Goal: Transaction & Acquisition: Purchase product/service

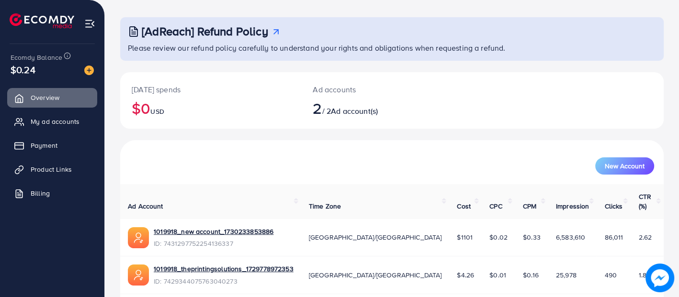
scroll to position [41, 0]
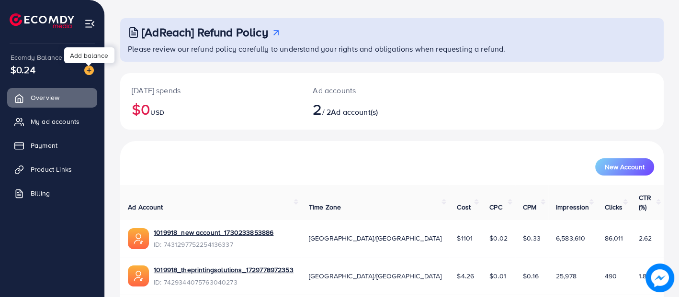
click at [92, 68] on img at bounding box center [89, 71] width 10 height 10
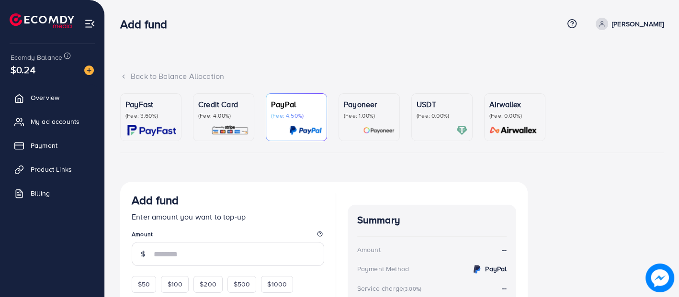
click at [163, 123] on div "PayFast (Fee: 3.60%)" at bounding box center [151, 117] width 51 height 37
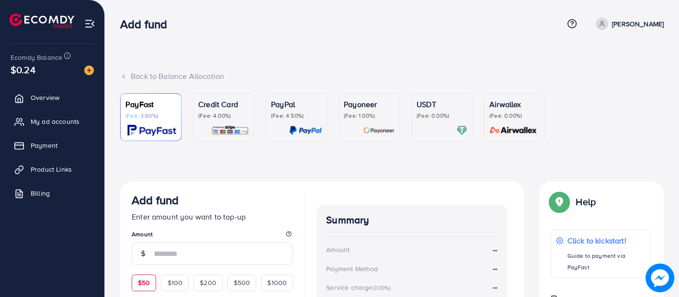
click at [149, 279] on span "$50" at bounding box center [144, 283] width 12 height 10
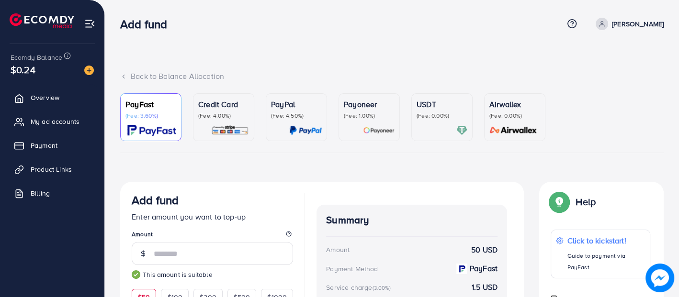
type input "**"
click at [233, 111] on div "Credit Card (Fee: 4.00%)" at bounding box center [223, 109] width 51 height 21
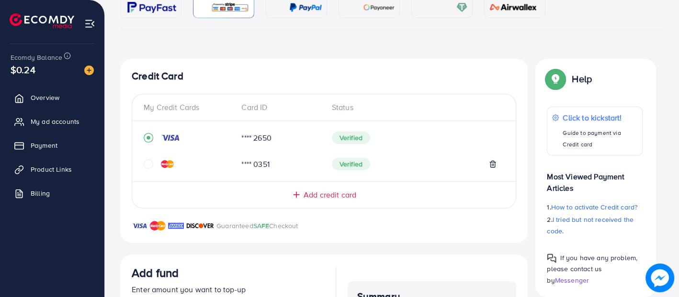
scroll to position [305, 0]
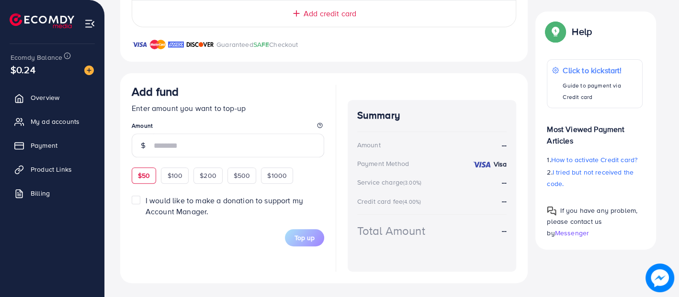
click at [134, 172] on div "$50" at bounding box center [144, 176] width 24 height 16
type input "**"
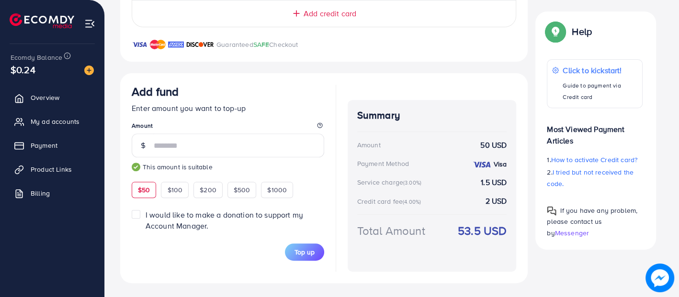
drag, startPoint x: 678, startPoint y: 161, endPoint x: 679, endPoint y: 139, distance: 21.6
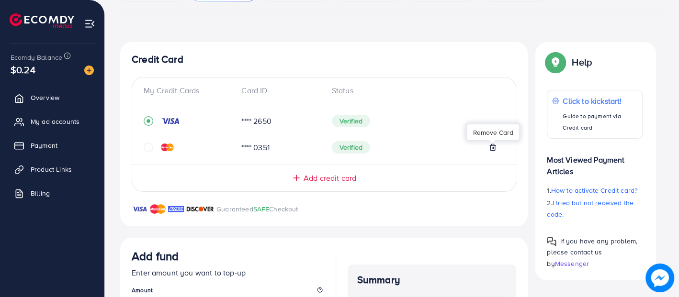
click at [492, 148] on line at bounding box center [492, 149] width 0 height 2
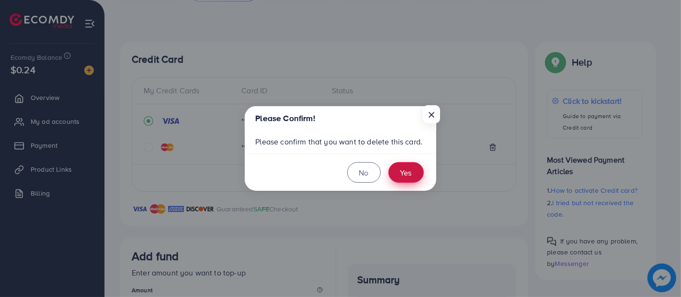
click at [411, 174] on button "Yes" at bounding box center [406, 172] width 35 height 21
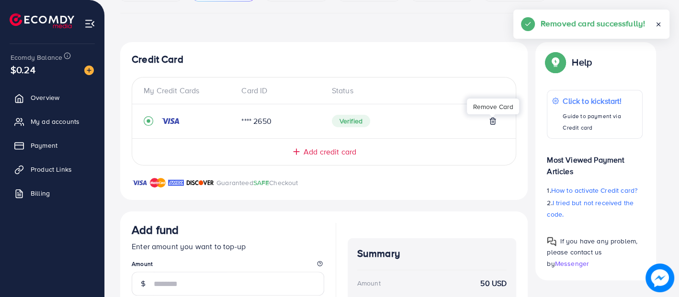
click at [491, 118] on icon at bounding box center [493, 121] width 8 height 8
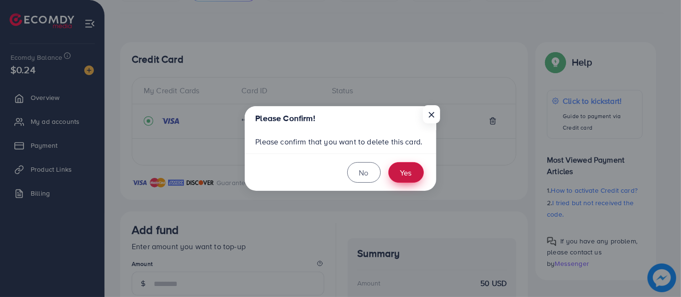
click at [412, 173] on button "Yes" at bounding box center [406, 172] width 35 height 21
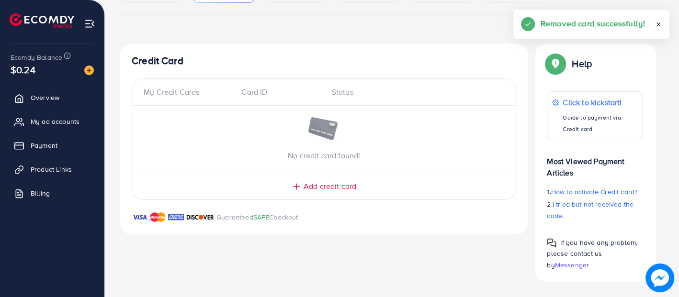
scroll to position [137, 0]
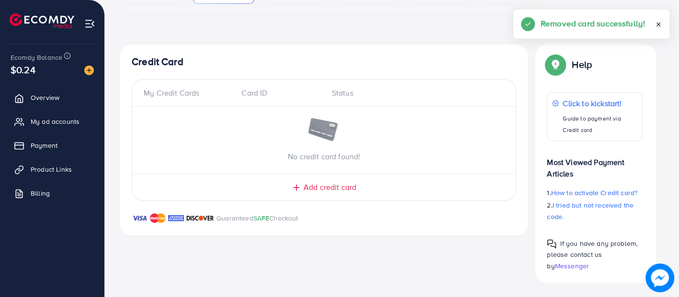
click at [327, 185] on span "Add credit card" at bounding box center [330, 187] width 53 height 11
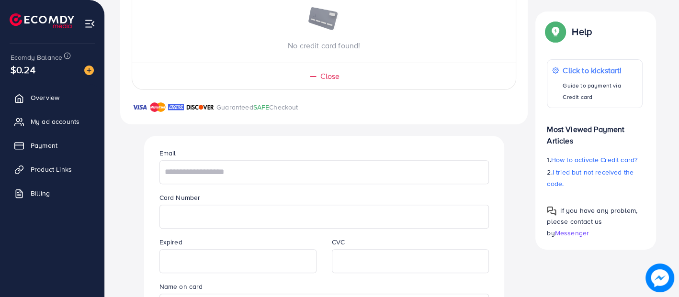
scroll to position [264, 0]
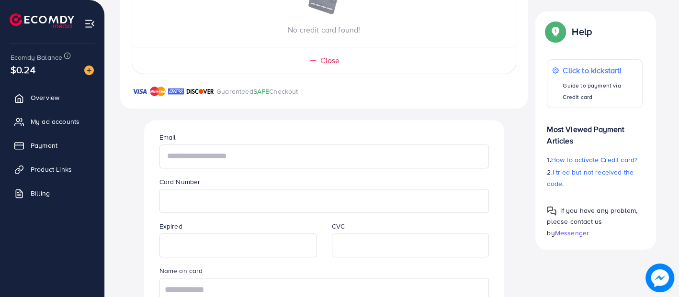
click at [336, 156] on input "text" at bounding box center [325, 157] width 330 height 24
type input "**********"
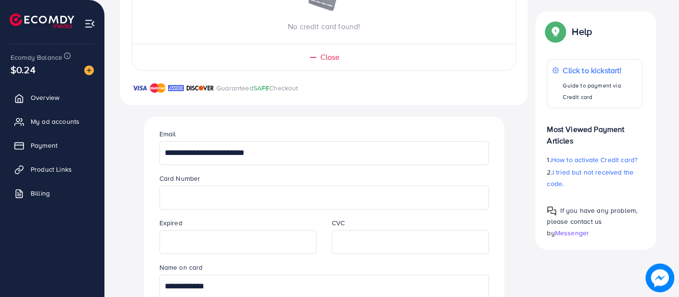
type input "**********"
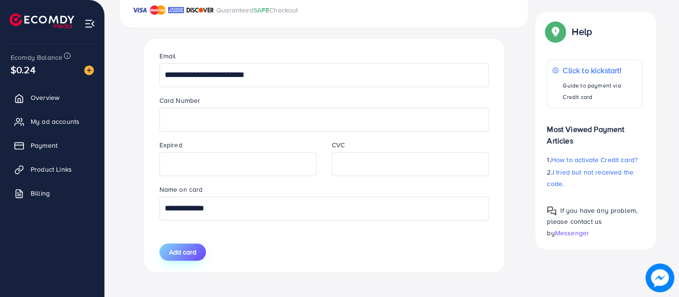
click at [181, 255] on button "Add card" at bounding box center [183, 252] width 46 height 17
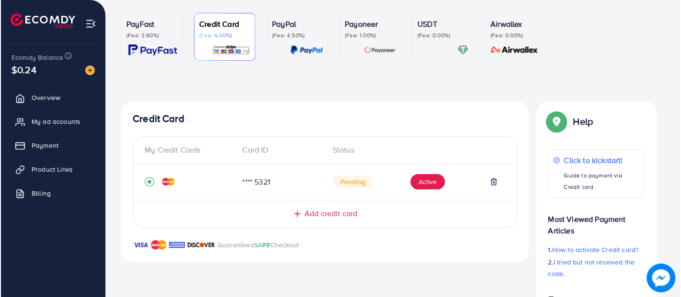
scroll to position [78, 0]
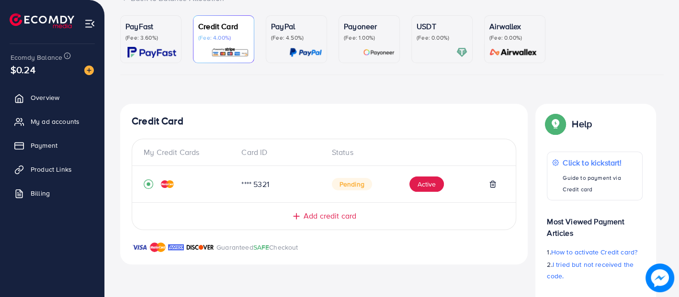
click at [217, 35] on p "(Fee: 4.00%)" at bounding box center [223, 38] width 51 height 8
click at [420, 180] on button "Active" at bounding box center [427, 184] width 34 height 15
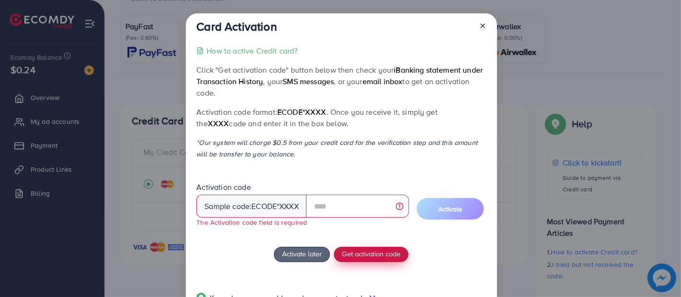
click at [352, 243] on div "How to active Credit card? Click "Get activation code" button below then check …" at bounding box center [341, 180] width 290 height 271
click at [475, 252] on div "Activate later Get activation code" at bounding box center [341, 254] width 290 height 15
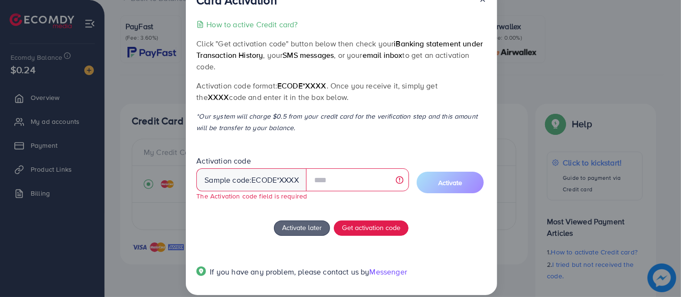
scroll to position [37, 0]
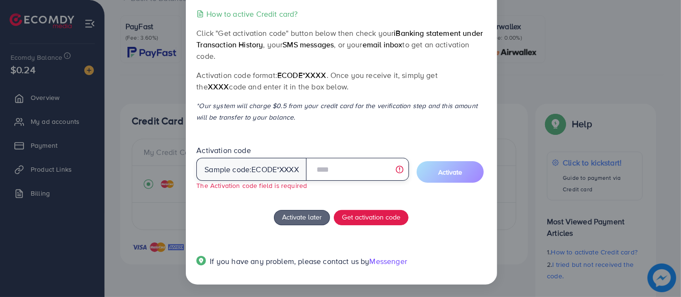
click at [342, 170] on input "text" at bounding box center [357, 169] width 103 height 23
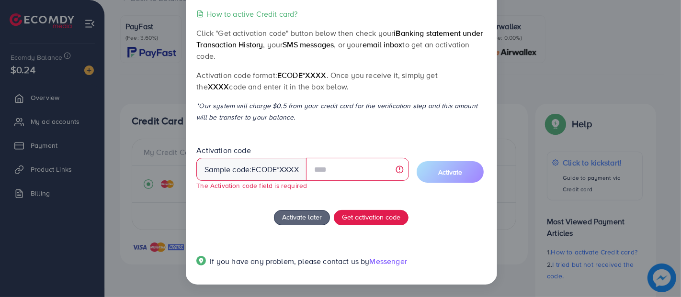
click at [313, 205] on div "How to active Credit card? Click "Get activation code" button below then check …" at bounding box center [341, 143] width 290 height 271
click at [362, 219] on span "Get activation code" at bounding box center [371, 217] width 58 height 10
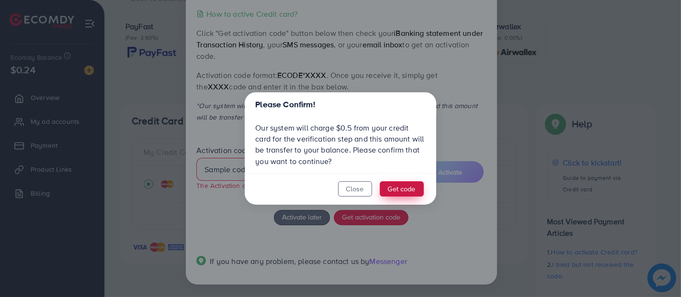
click at [400, 187] on button "Get code" at bounding box center [402, 189] width 44 height 15
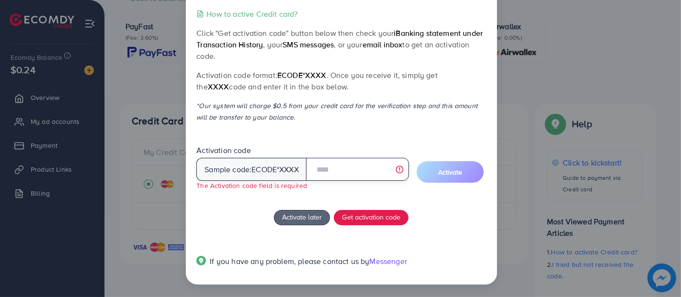
click at [350, 161] on input "text" at bounding box center [357, 169] width 103 height 23
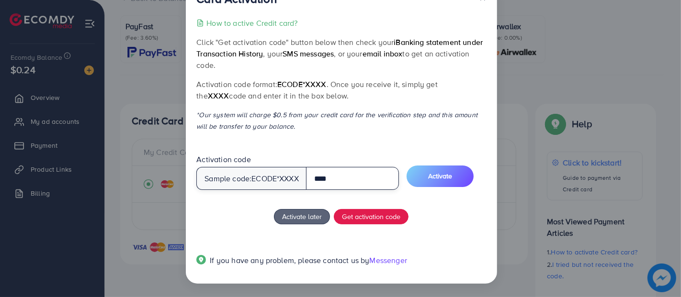
scroll to position [27, 0]
type input "****"
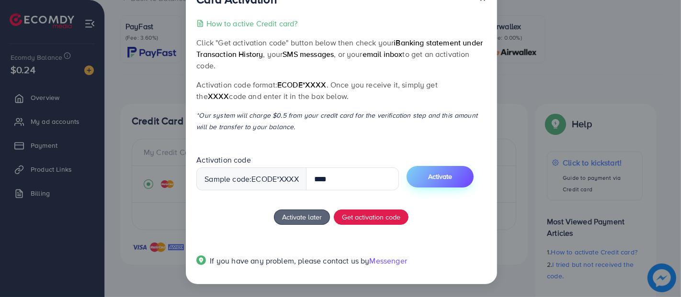
click at [458, 173] on button "Activate" at bounding box center [440, 177] width 67 height 22
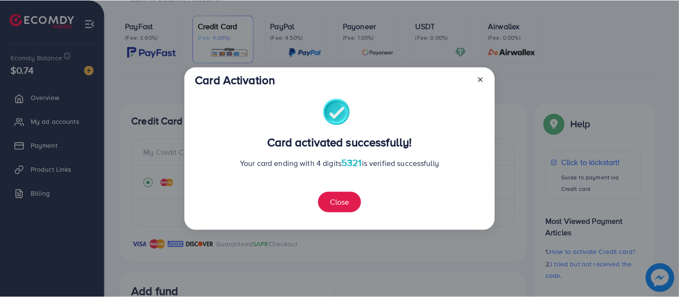
scroll to position [275, 0]
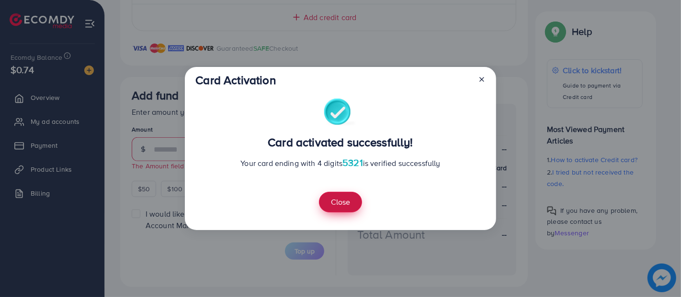
click at [339, 197] on button "Close" at bounding box center [340, 202] width 43 height 21
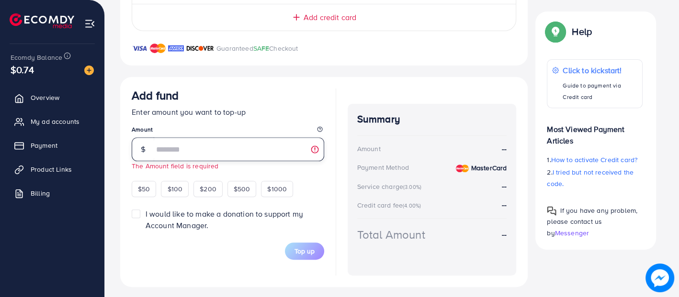
click at [246, 145] on input "number" at bounding box center [239, 149] width 171 height 24
click at [147, 186] on span "$50" at bounding box center [144, 189] width 12 height 10
type input "**"
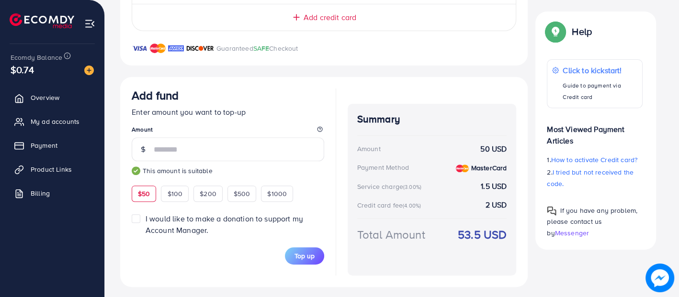
click at [146, 216] on label "I would like to make a donation to support my Account Manager." at bounding box center [235, 225] width 179 height 22
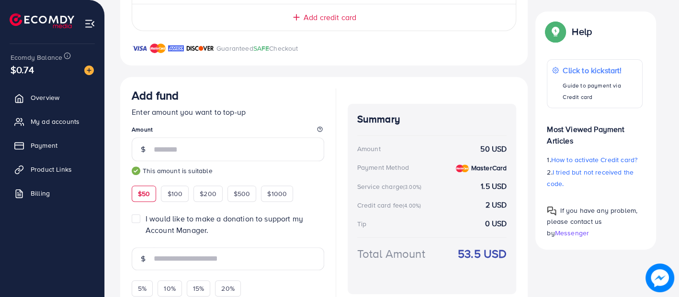
click at [146, 217] on label "I would like to make a donation to support my Account Manager." at bounding box center [235, 225] width 179 height 22
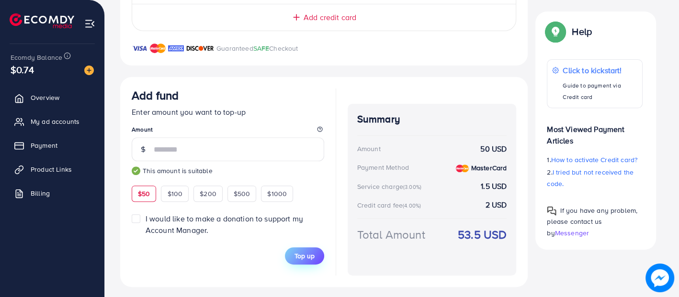
click at [308, 261] on button "Top up" at bounding box center [304, 256] width 39 height 17
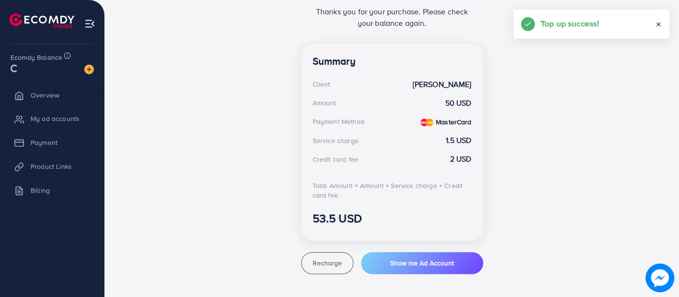
scroll to position [234, 0]
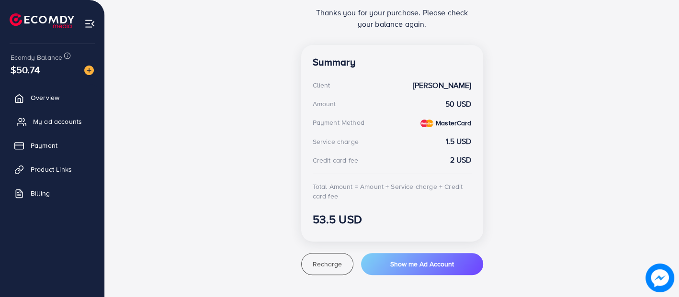
click at [44, 117] on span "My ad accounts" at bounding box center [57, 122] width 49 height 10
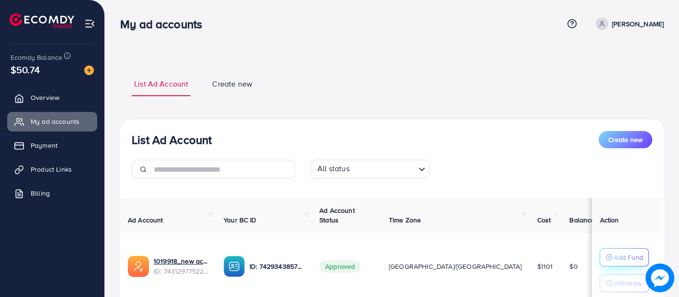
click at [622, 258] on p "Add Fund" at bounding box center [628, 257] width 29 height 11
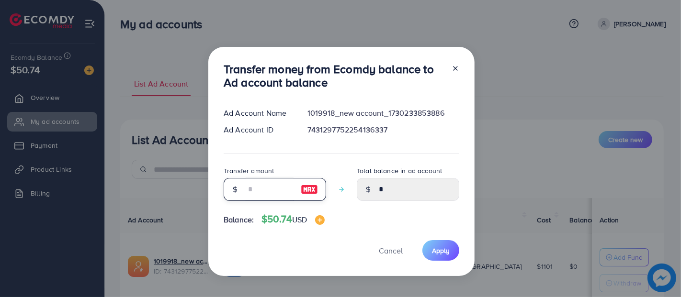
click at [273, 196] on input "number" at bounding box center [270, 189] width 48 height 23
type input "*"
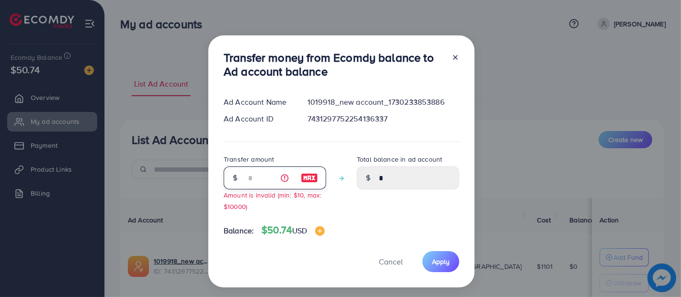
type input "****"
type input "**"
type input "*****"
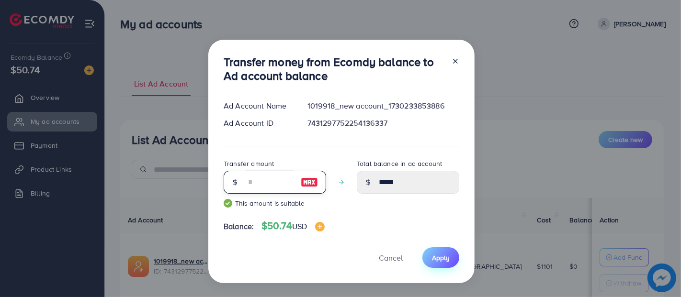
type input "**"
click at [441, 257] on span "Apply" at bounding box center [441, 258] width 18 height 10
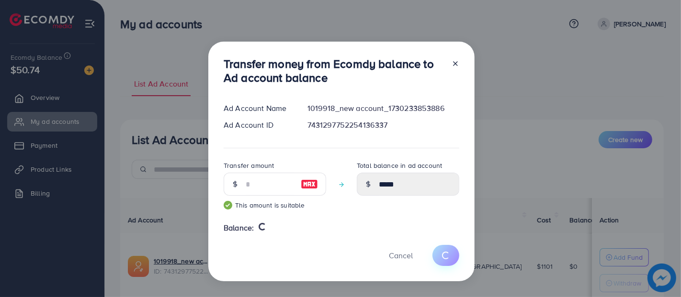
type input "*"
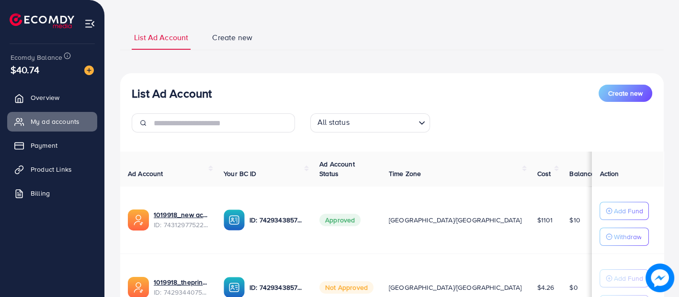
scroll to position [127, 0]
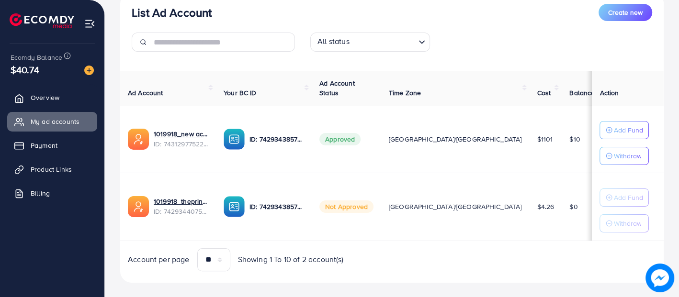
drag, startPoint x: 677, startPoint y: 214, endPoint x: 673, endPoint y: 159, distance: 55.2
click at [673, 159] on div "List Ad Account Create new List Ad Account Create new All status Loading... Ad …" at bounding box center [392, 91] width 574 height 437
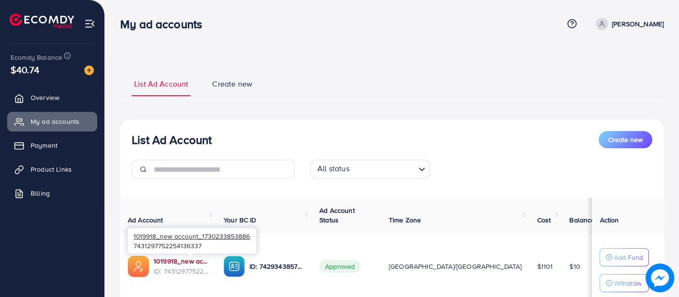
click at [195, 260] on link "1019918_new account_1730233853886" at bounding box center [181, 262] width 55 height 10
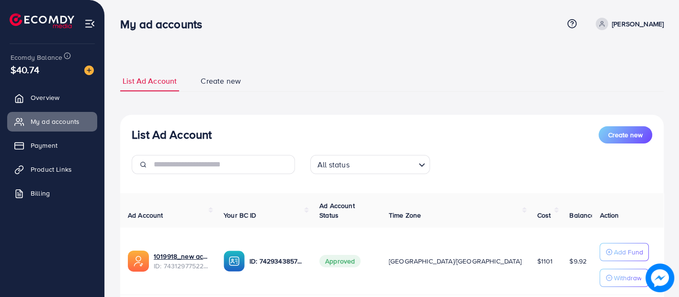
scroll to position [133, 0]
